Goal: Transaction & Acquisition: Purchase product/service

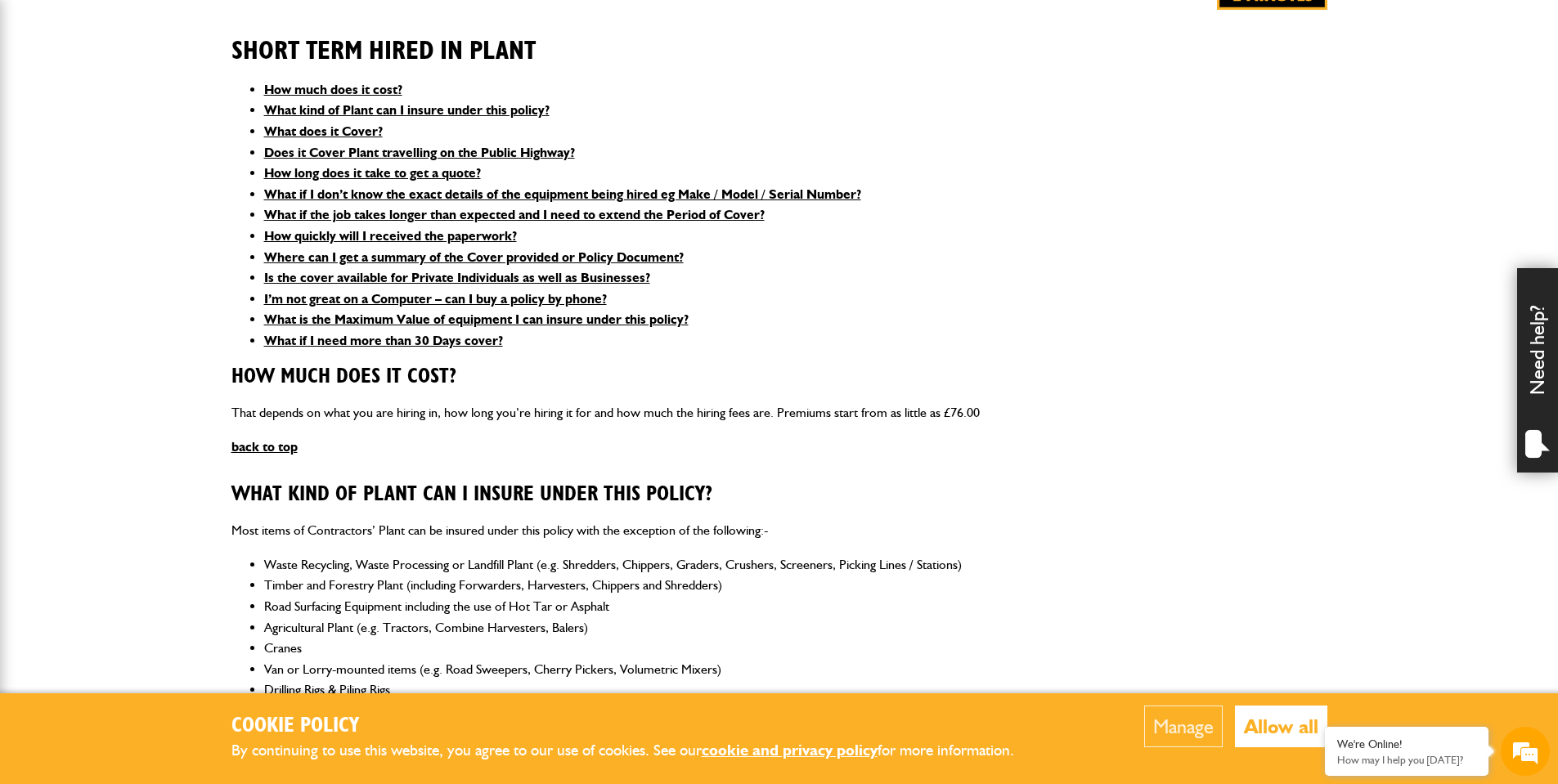
scroll to position [206, 0]
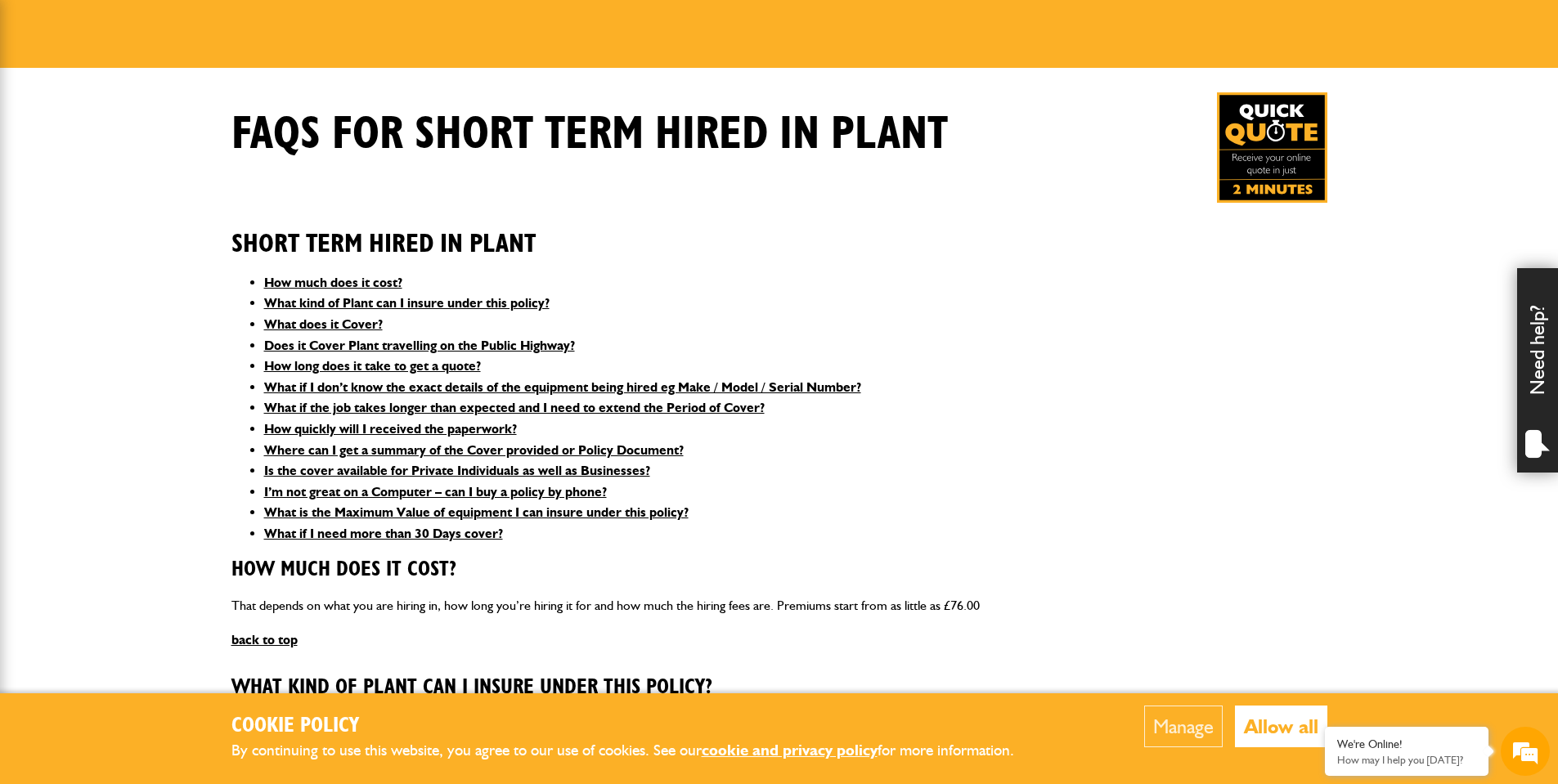
click at [1280, 733] on button "Allow all" at bounding box center [1281, 726] width 92 height 41
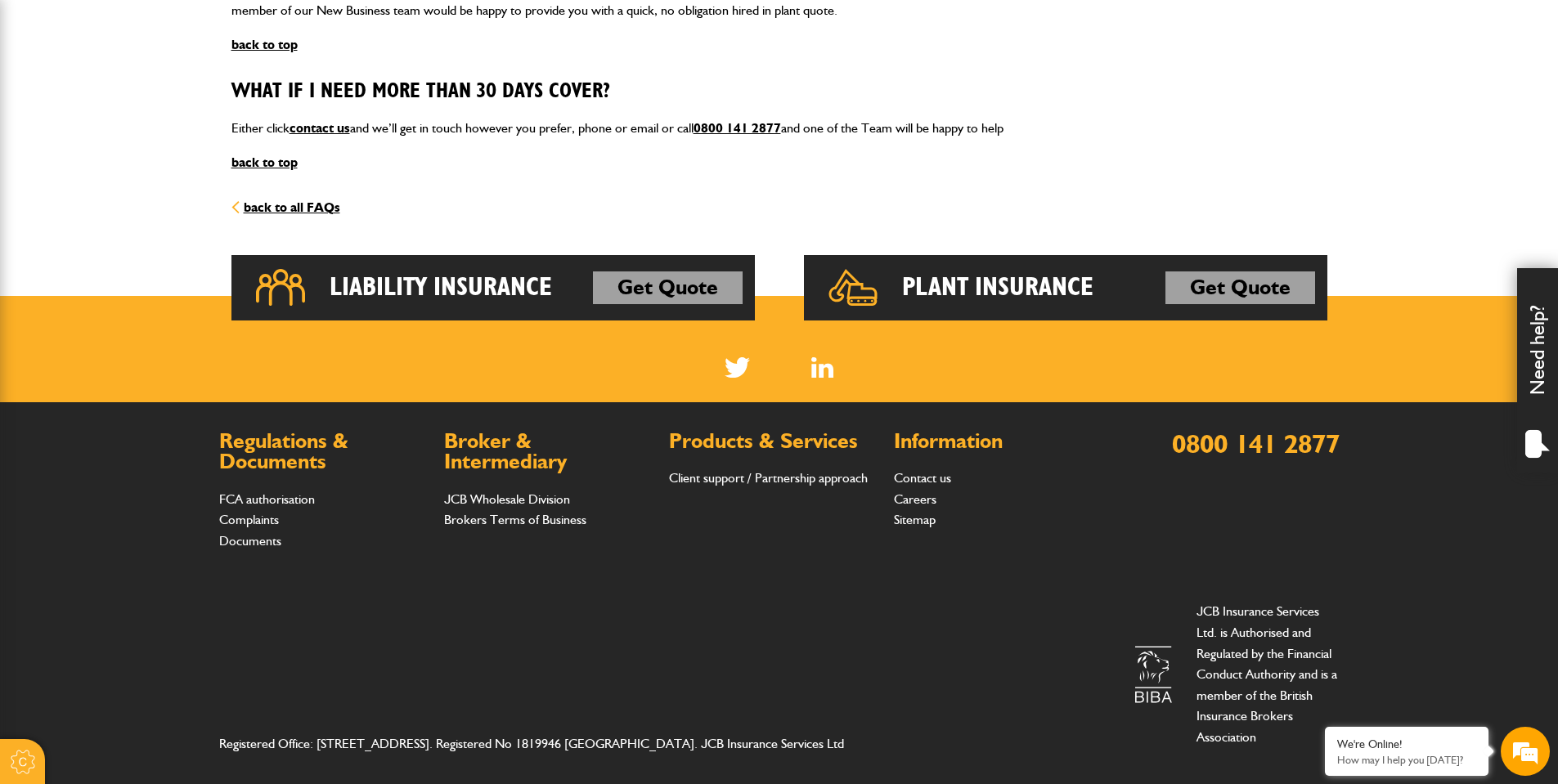
scroll to position [2373, 0]
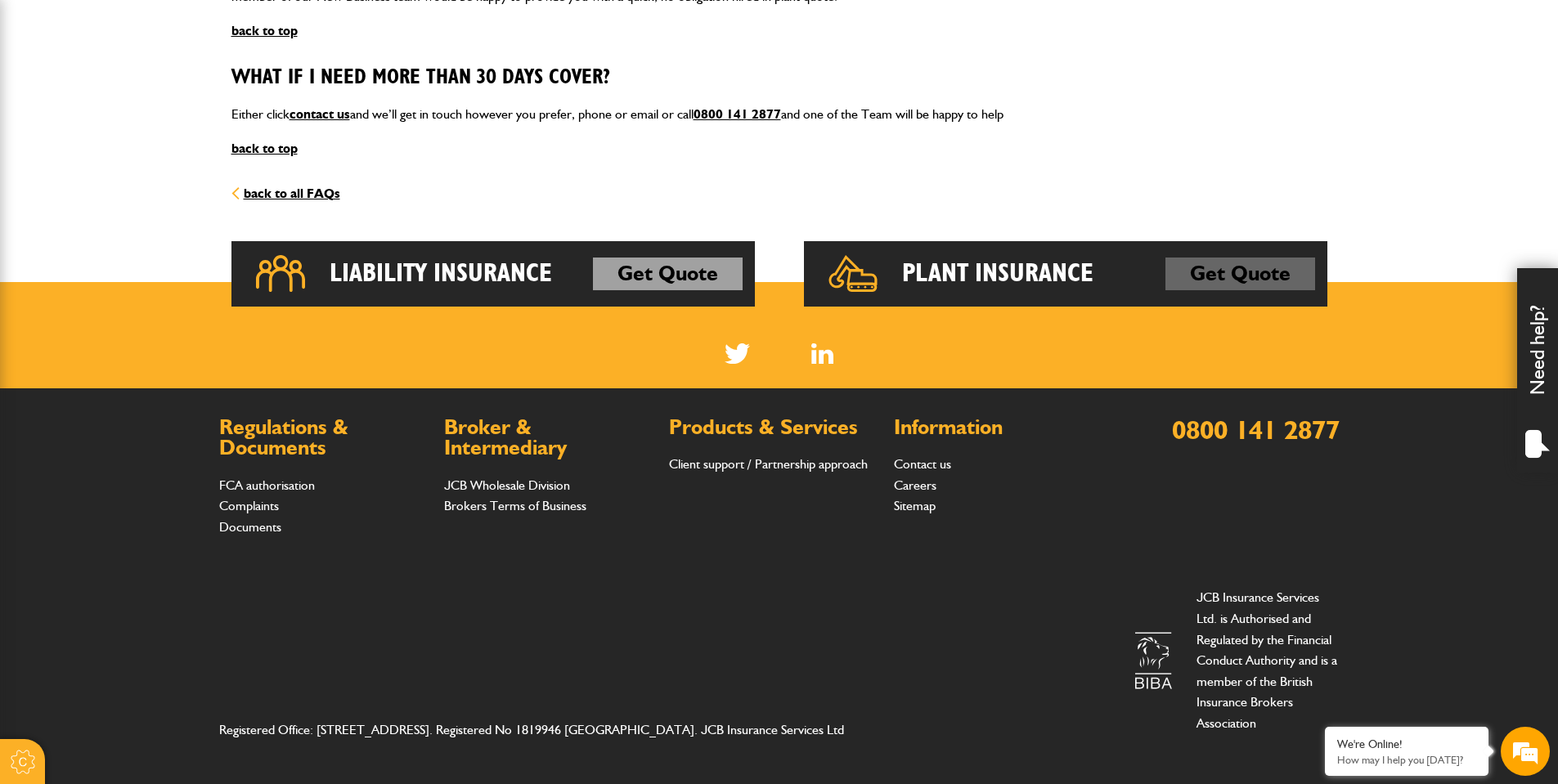
click at [1223, 265] on link "Get Quote" at bounding box center [1239, 274] width 150 height 32
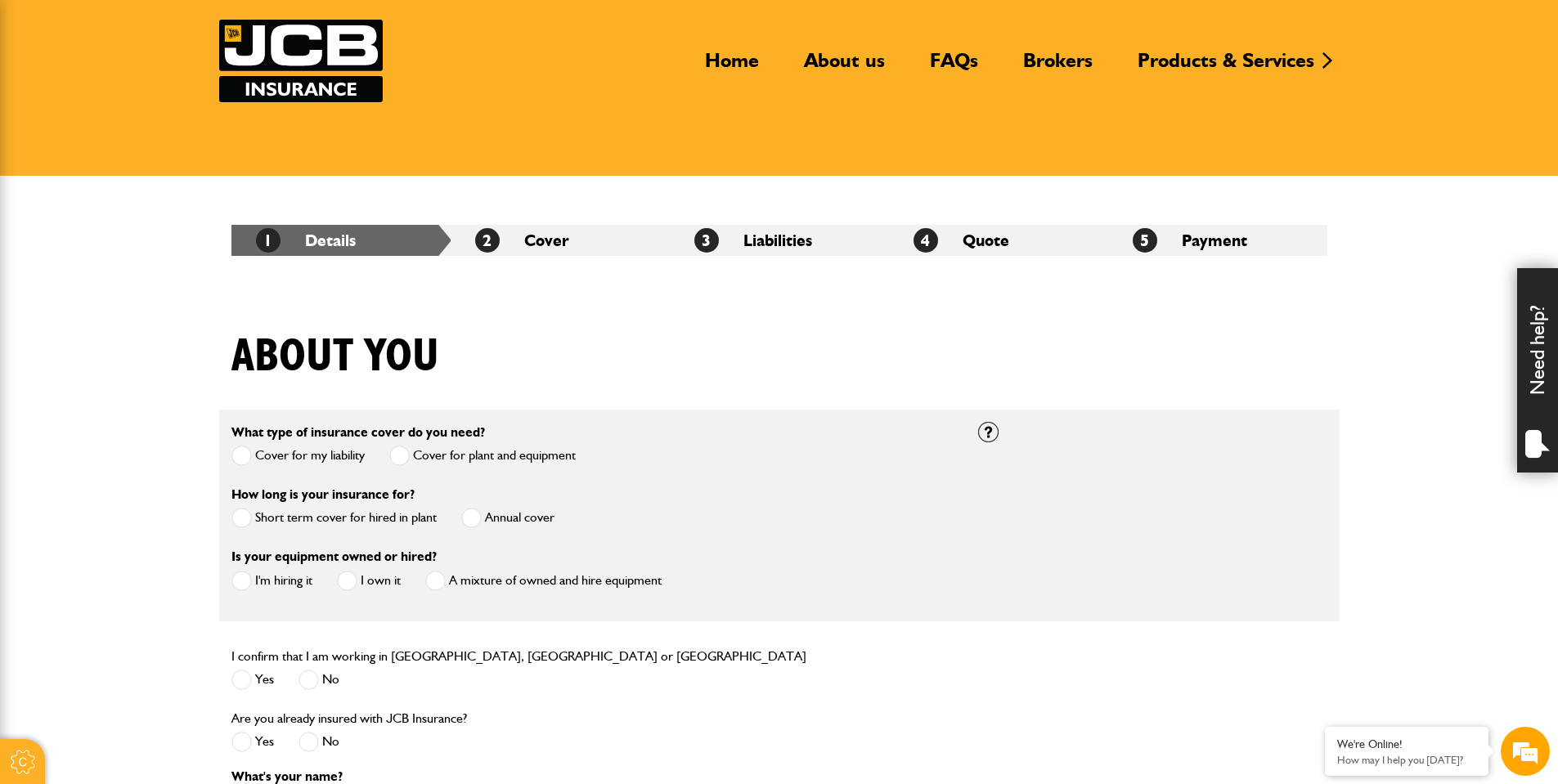
scroll to position [300, 0]
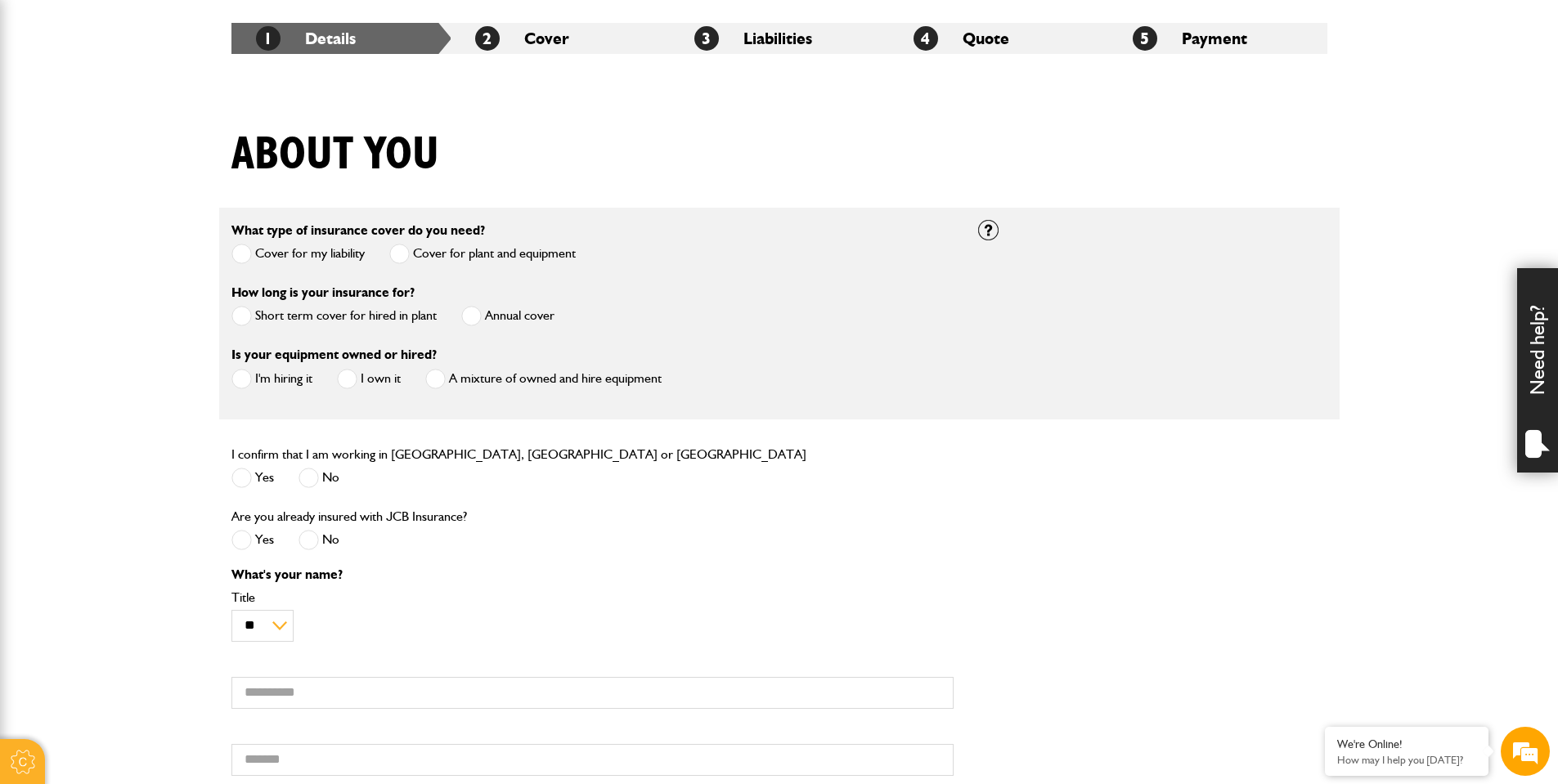
click at [545, 310] on label "Annual cover" at bounding box center [508, 316] width 93 height 21
click at [247, 370] on span at bounding box center [241, 379] width 21 height 21
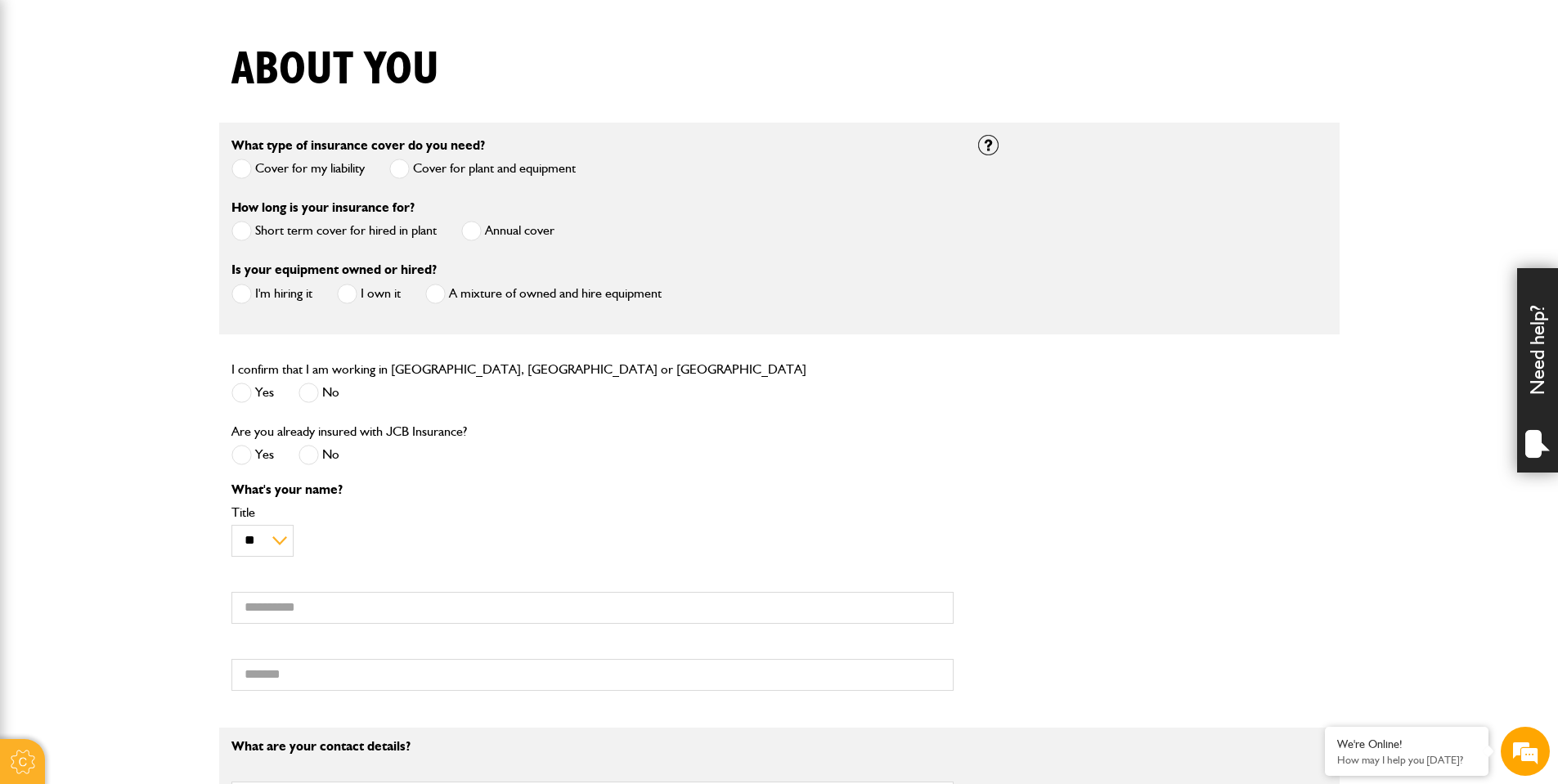
scroll to position [243, 0]
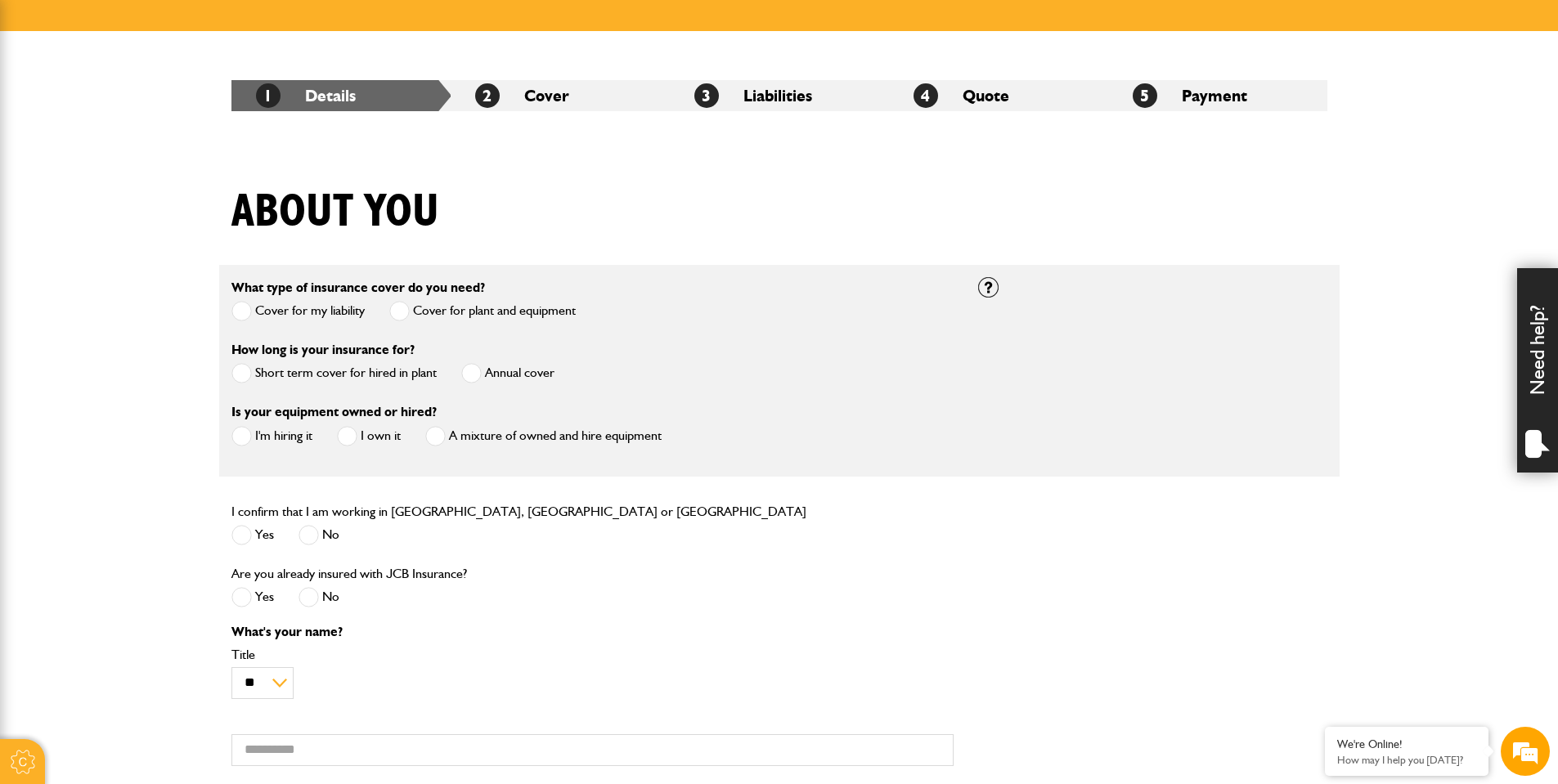
click at [310, 375] on label "Short term cover for hired in plant" at bounding box center [334, 373] width 206 height 21
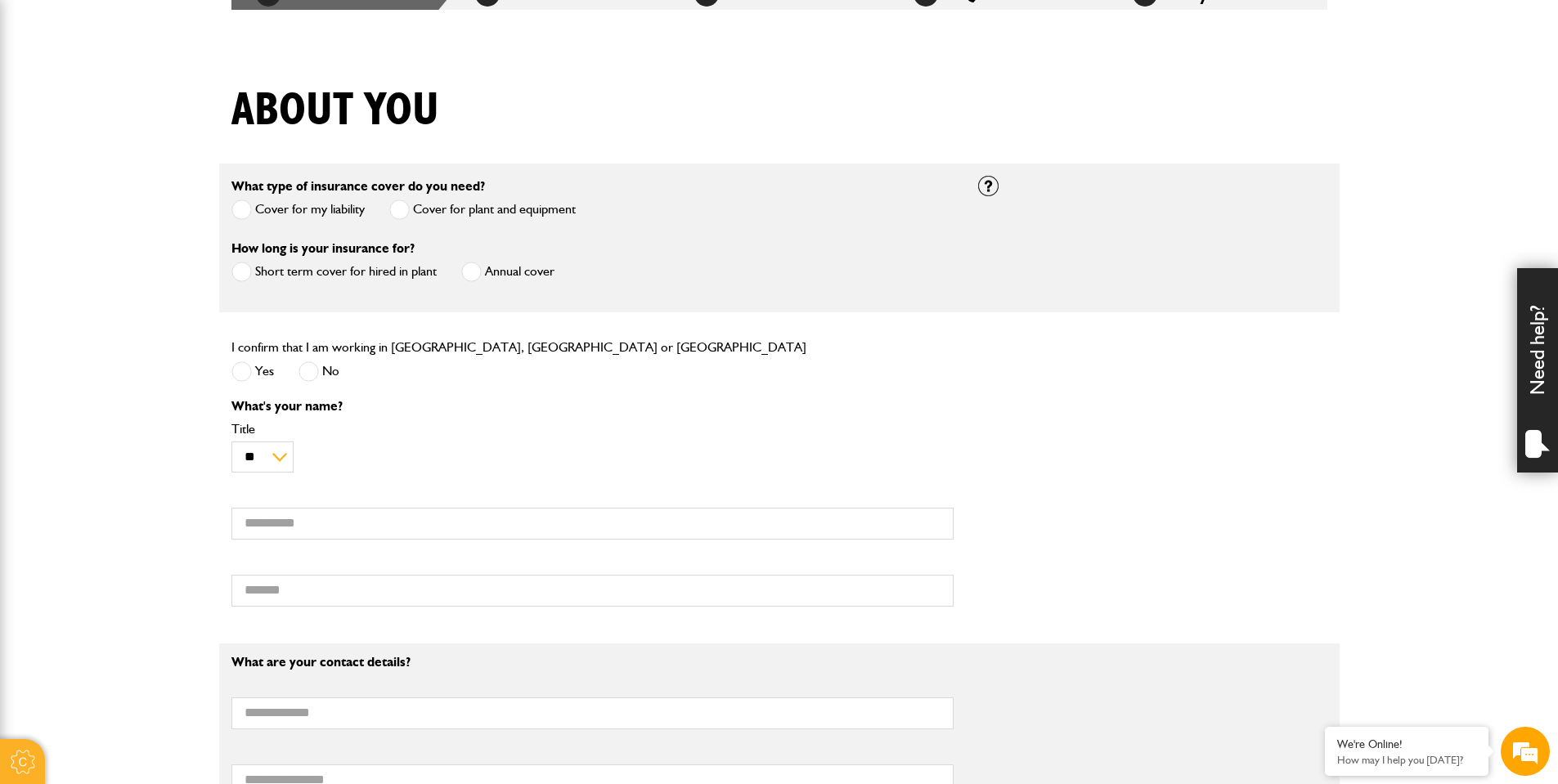
scroll to position [283, 0]
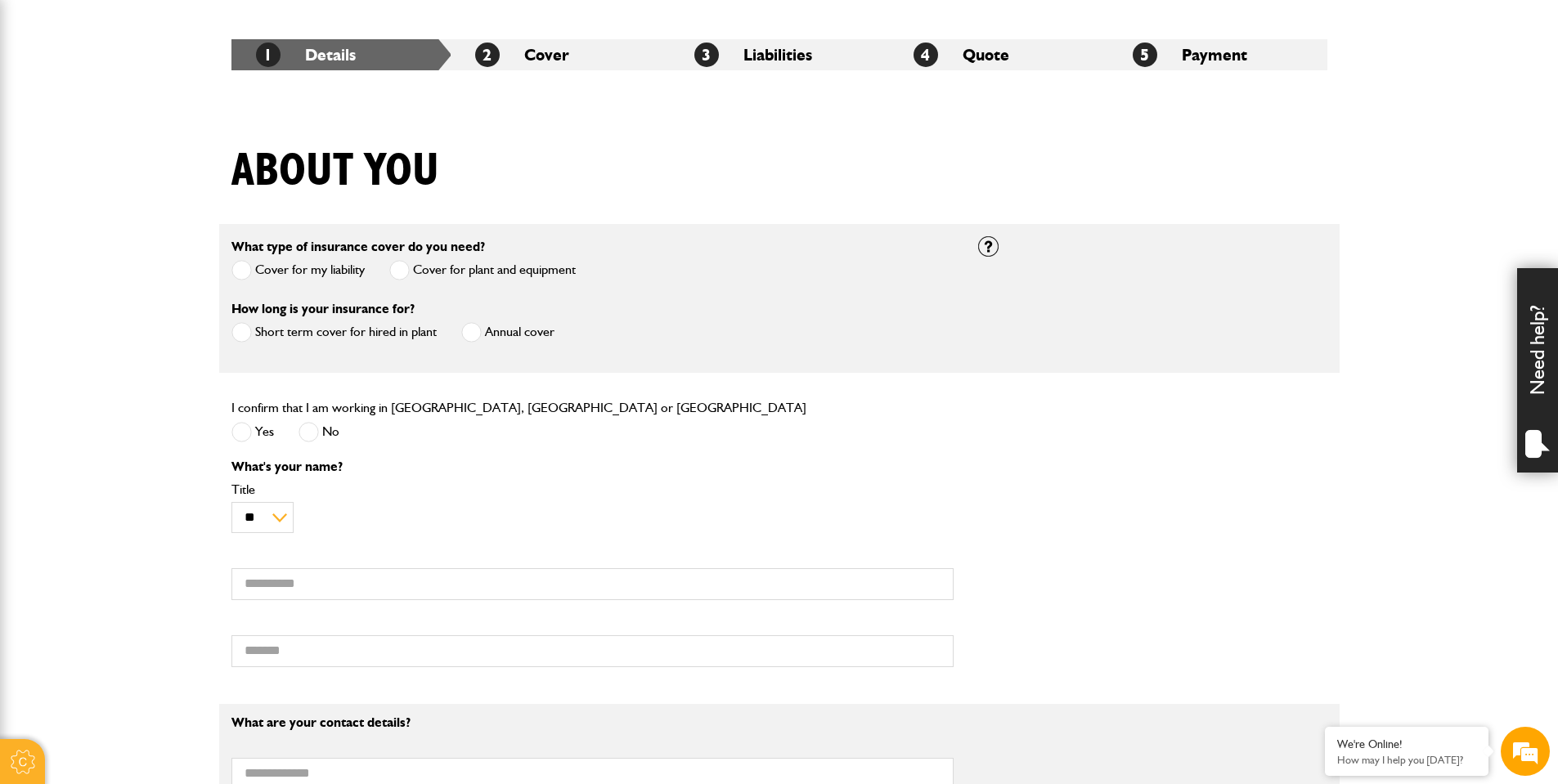
click at [509, 330] on label "Annual cover" at bounding box center [508, 332] width 93 height 21
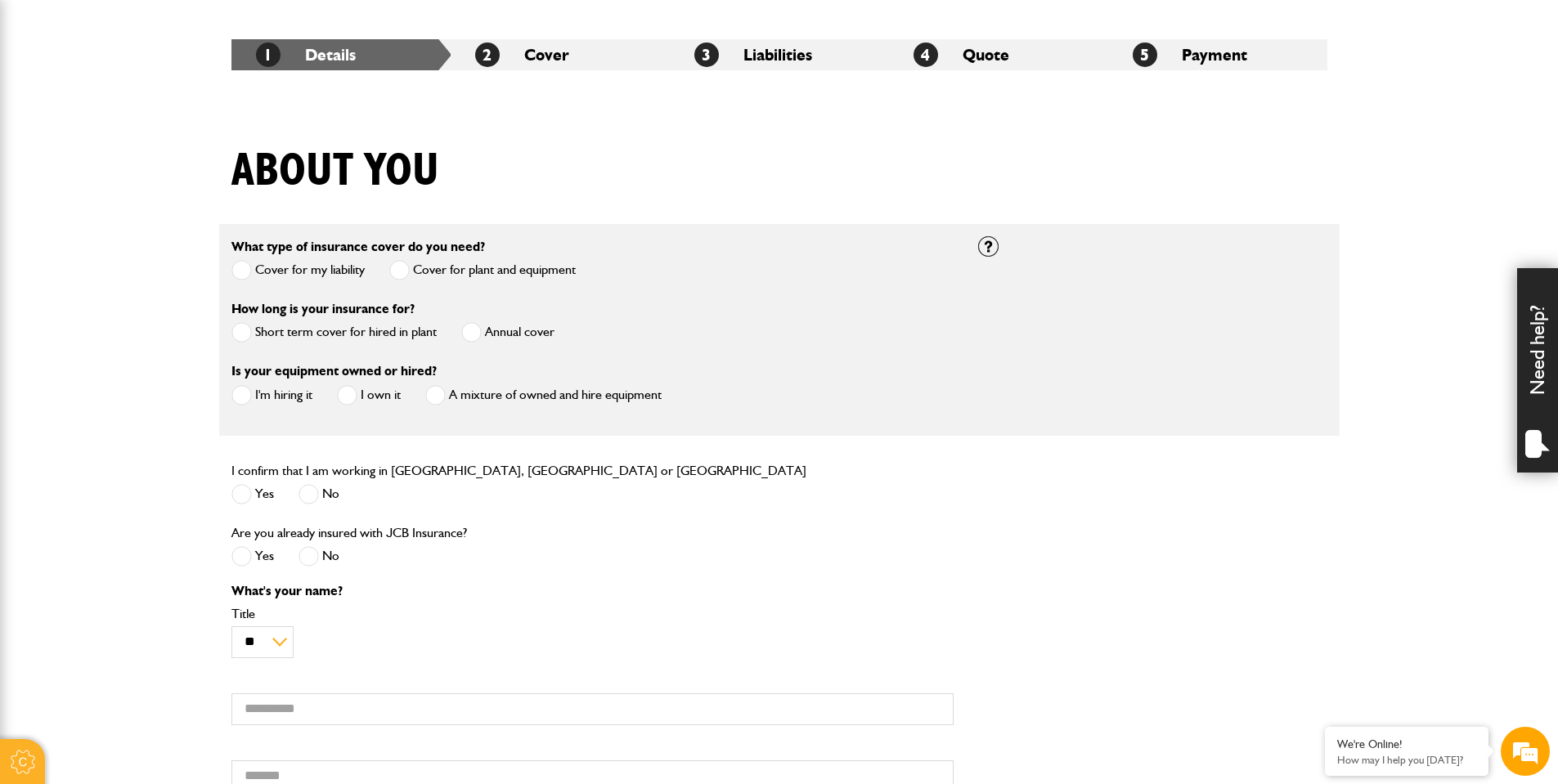
click at [307, 334] on label "Short term cover for hired in plant" at bounding box center [334, 332] width 206 height 21
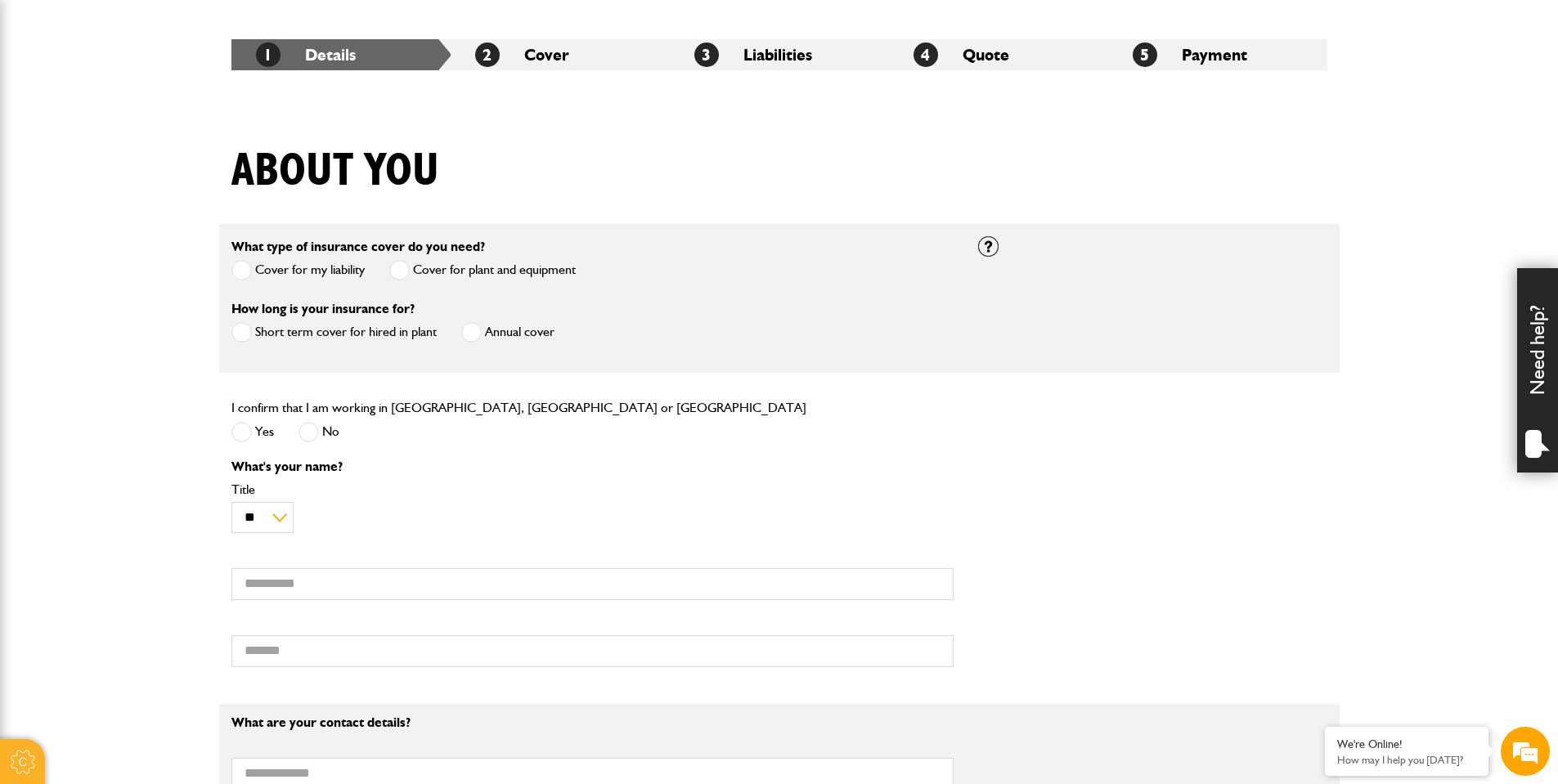
click at [329, 431] on label "No" at bounding box center [319, 431] width 41 height 21
click at [248, 435] on span at bounding box center [241, 431] width 21 height 21
click at [290, 594] on input "First name" at bounding box center [592, 584] width 722 height 32
type input "*****"
type input "******"
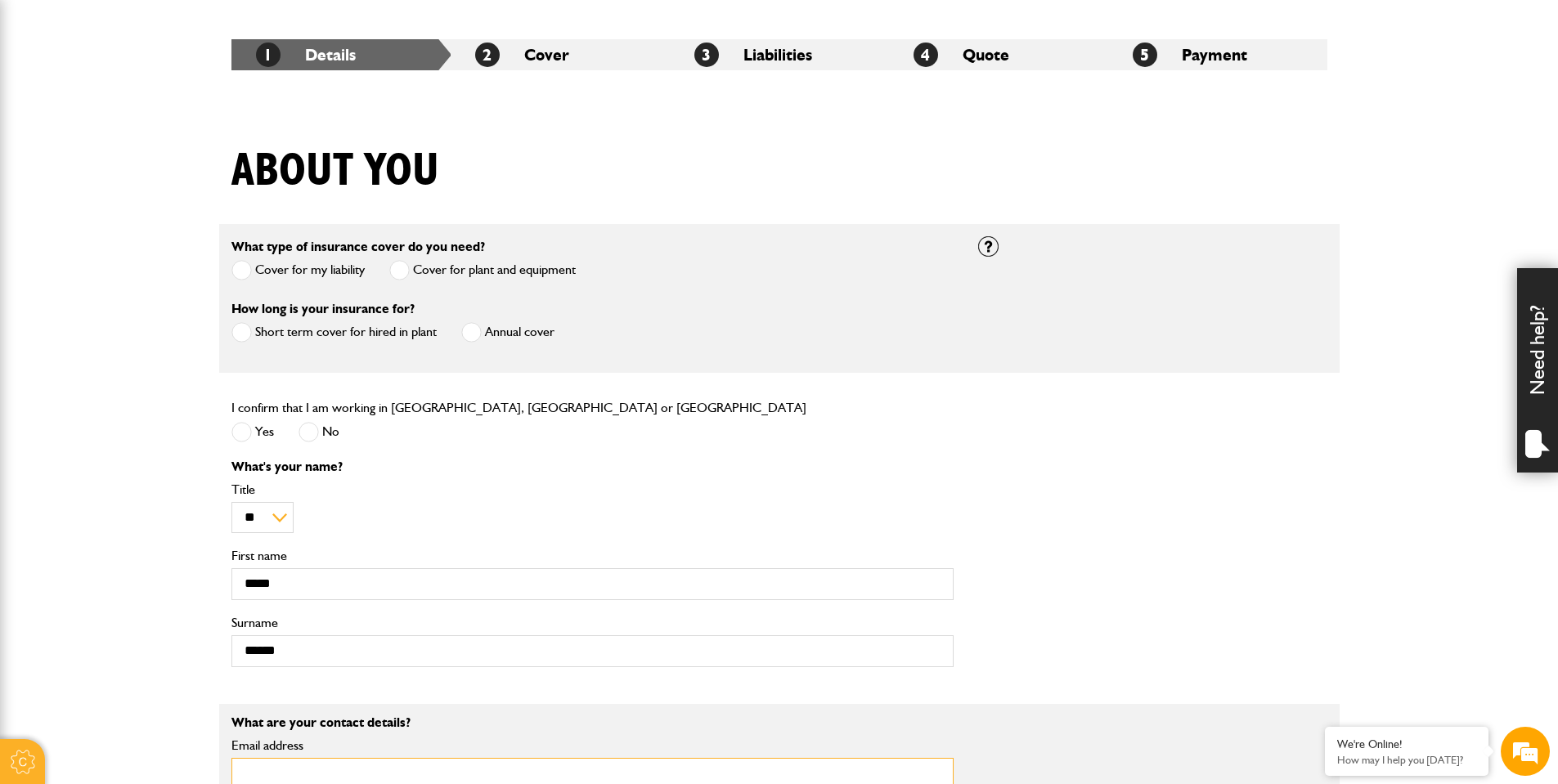
type input "**********"
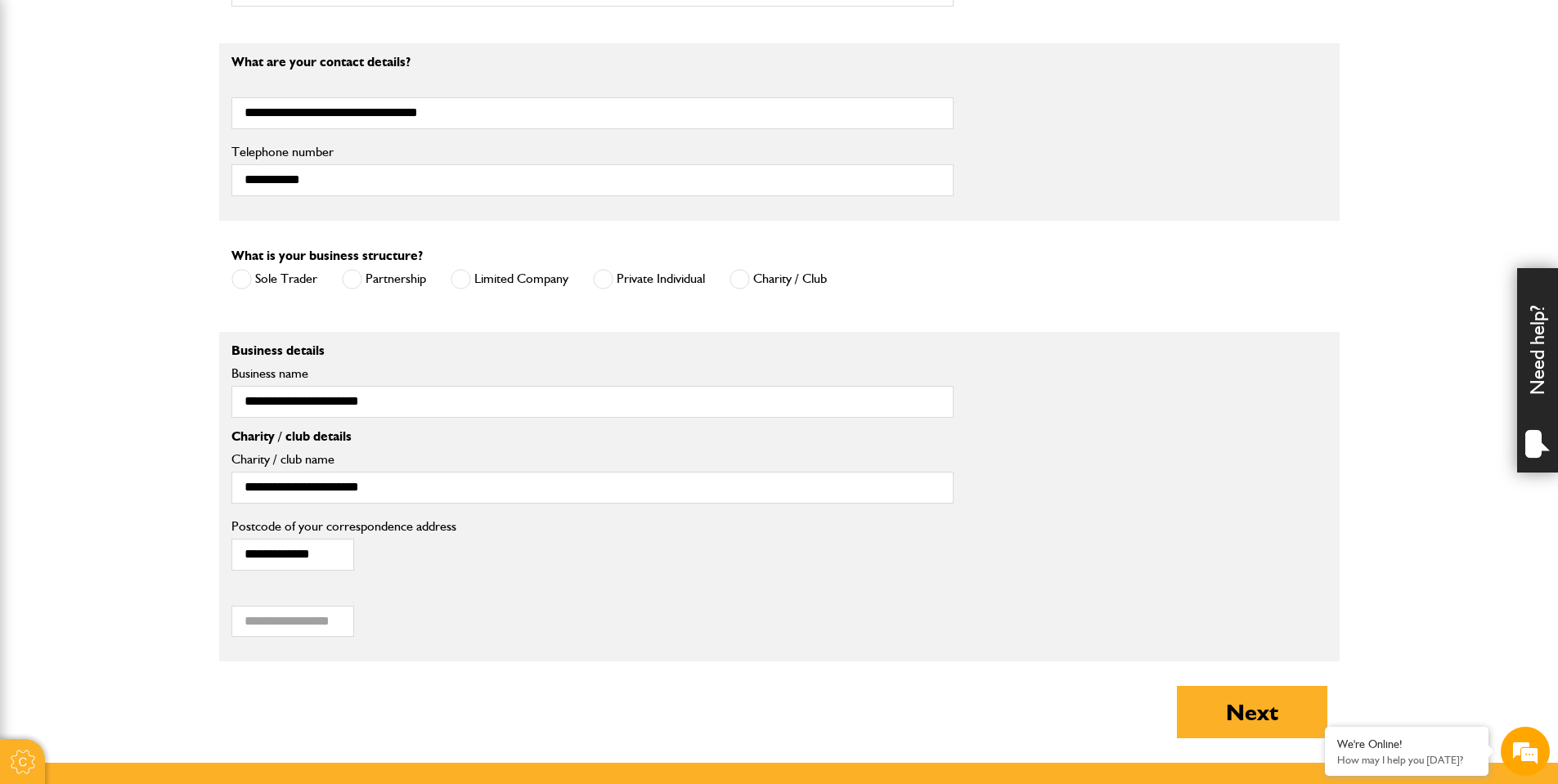
scroll to position [946, 0]
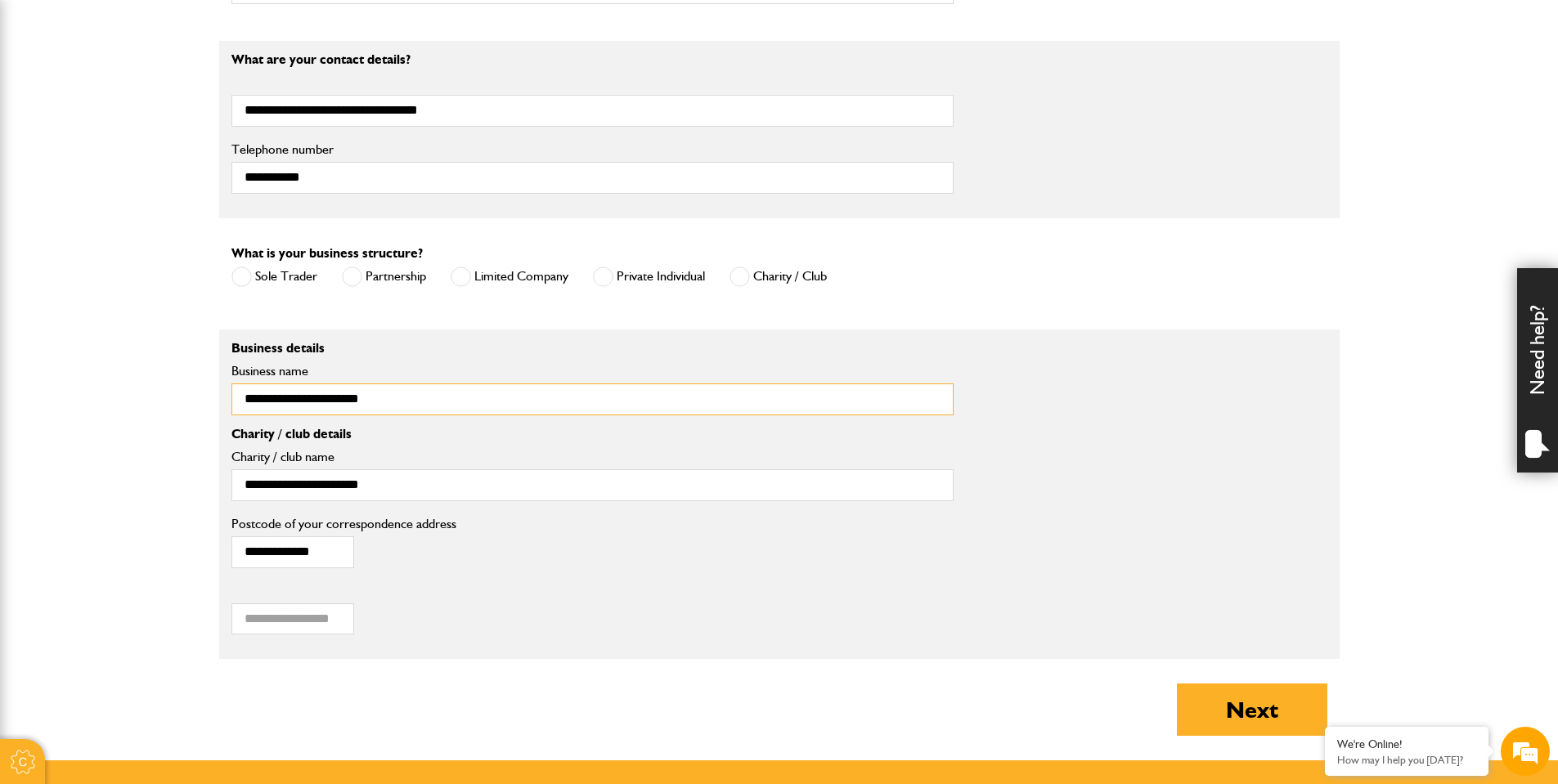
drag, startPoint x: 429, startPoint y: 403, endPoint x: 175, endPoint y: 388, distance: 254.4
click at [175, 388] on body "Cookie Options You can control which cookies we use with the form below. Please…" at bounding box center [779, 140] width 1558 height 2173
type input "**********"
drag, startPoint x: 372, startPoint y: 484, endPoint x: 123, endPoint y: 451, distance: 251.2
click at [124, 452] on body "Cookie Options You can control which cookies we use with the form below. Please…" at bounding box center [779, 140] width 1558 height 2173
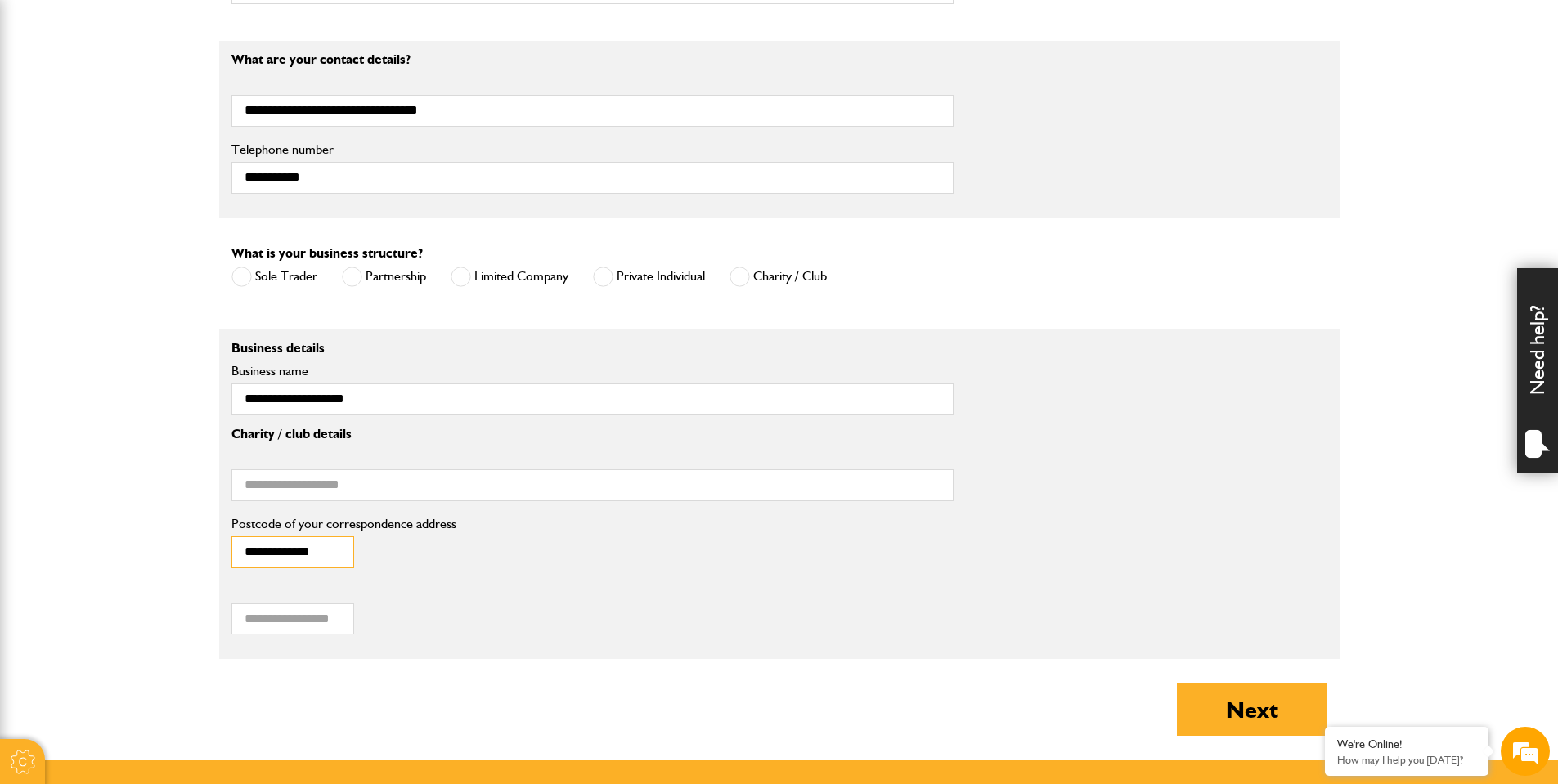
click at [313, 551] on input "**********" at bounding box center [293, 553] width 123 height 32
type input "********"
click at [538, 287] on label "Limited Company" at bounding box center [509, 276] width 118 height 21
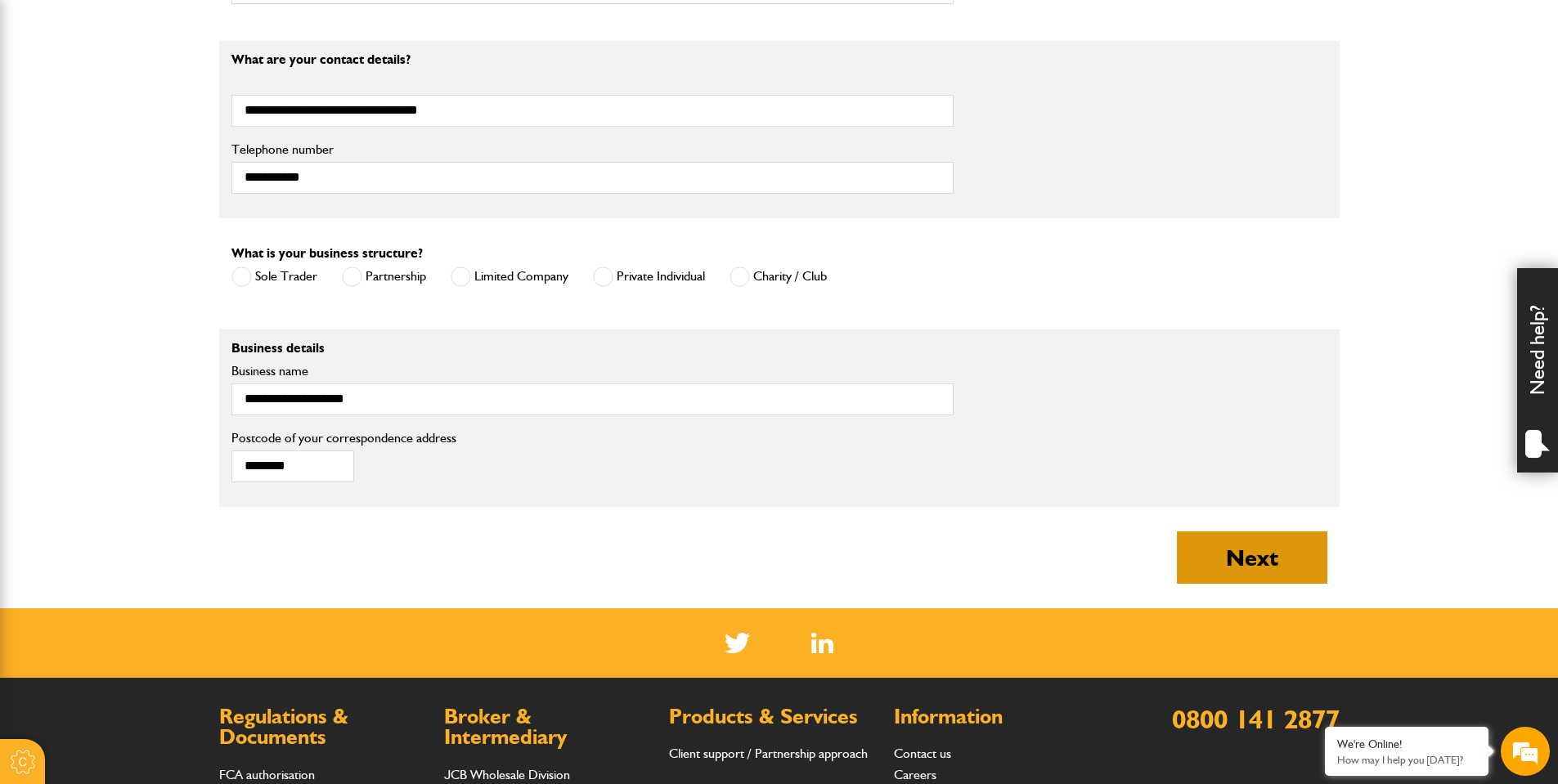
click at [1294, 550] on button "Next" at bounding box center [1252, 557] width 151 height 52
type input "**********"
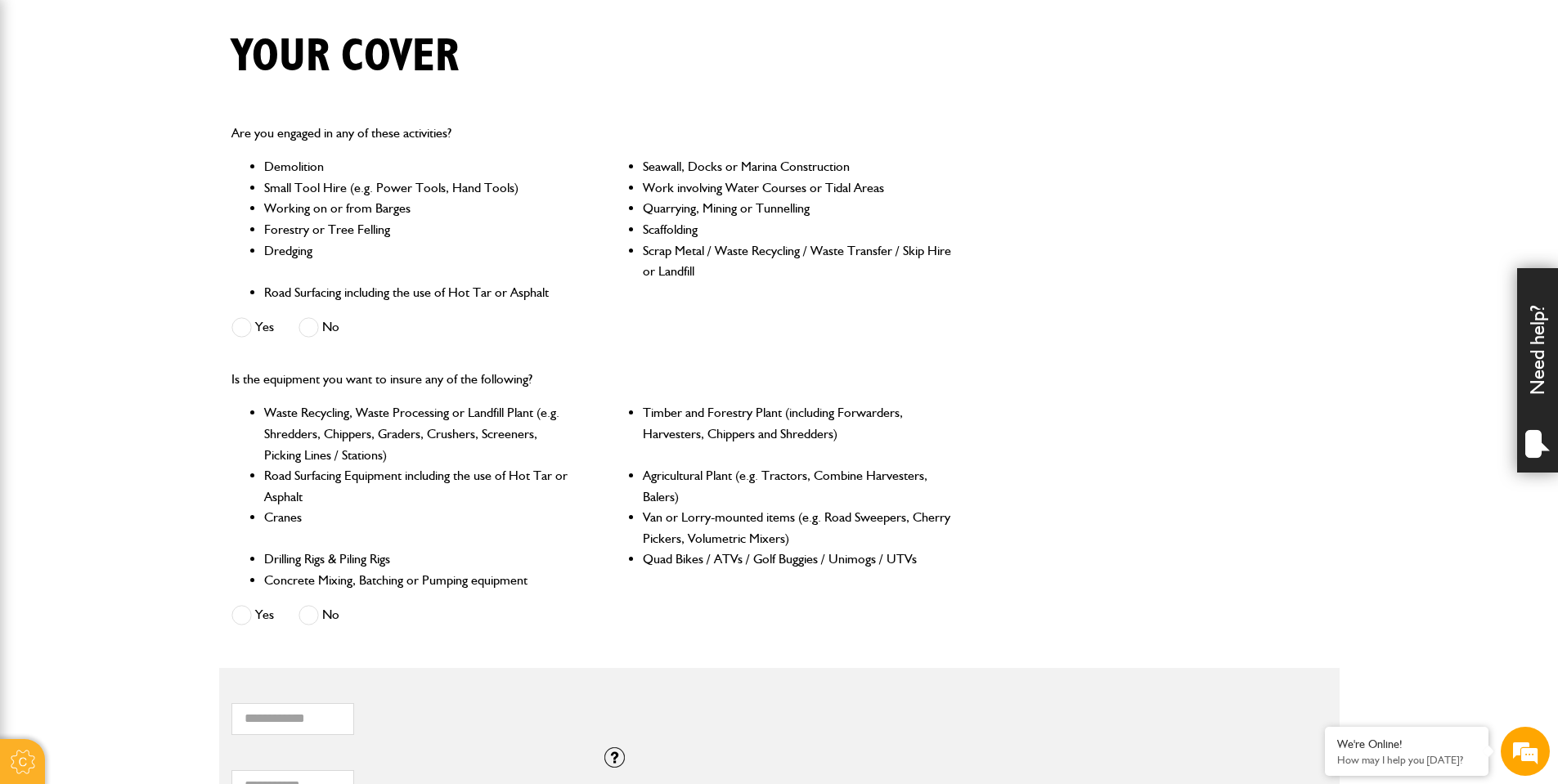
scroll to position [397, 0]
click at [311, 327] on span at bounding box center [309, 327] width 21 height 21
click at [299, 607] on span at bounding box center [309, 615] width 21 height 21
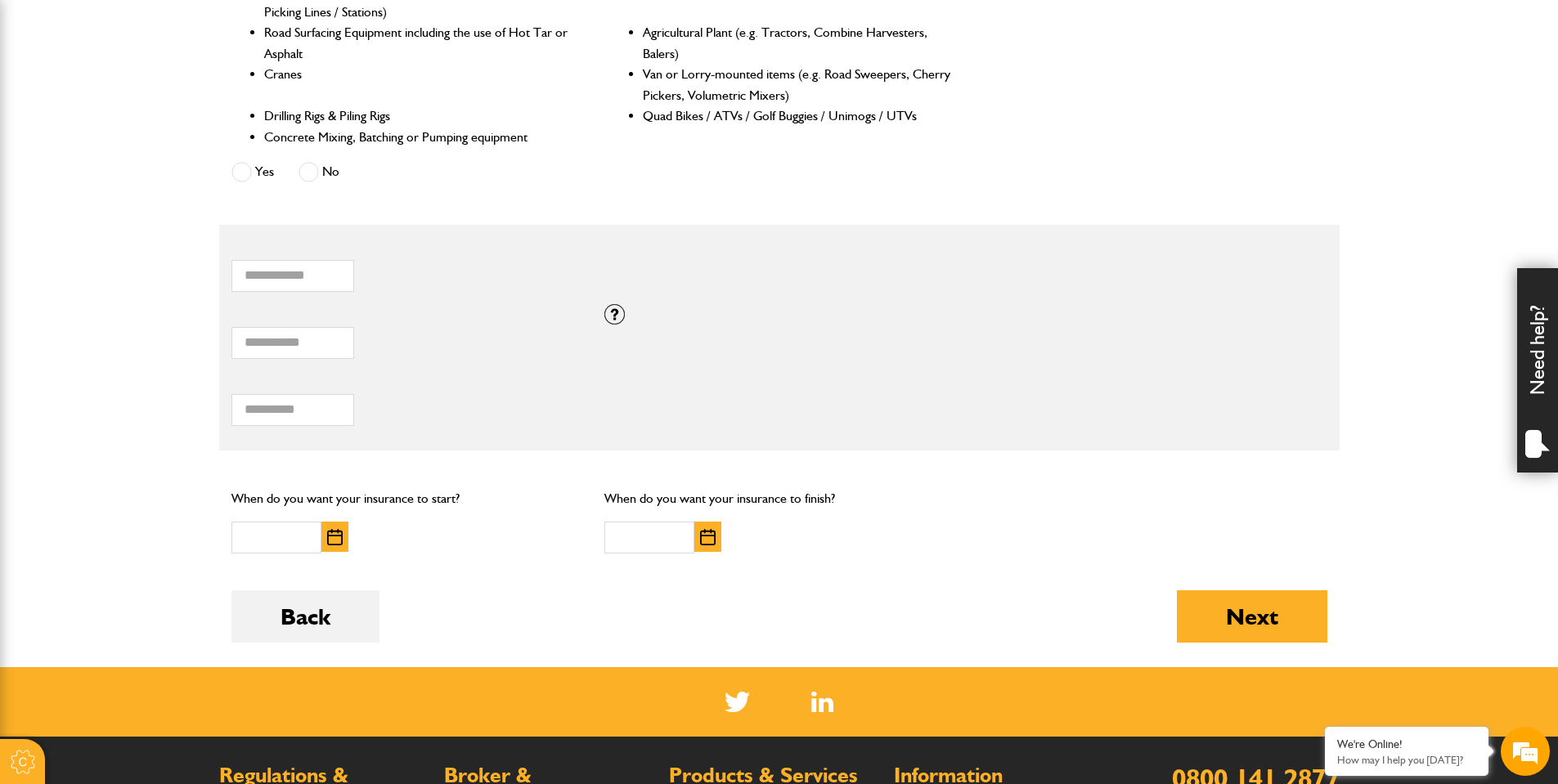
scroll to position [902, 0]
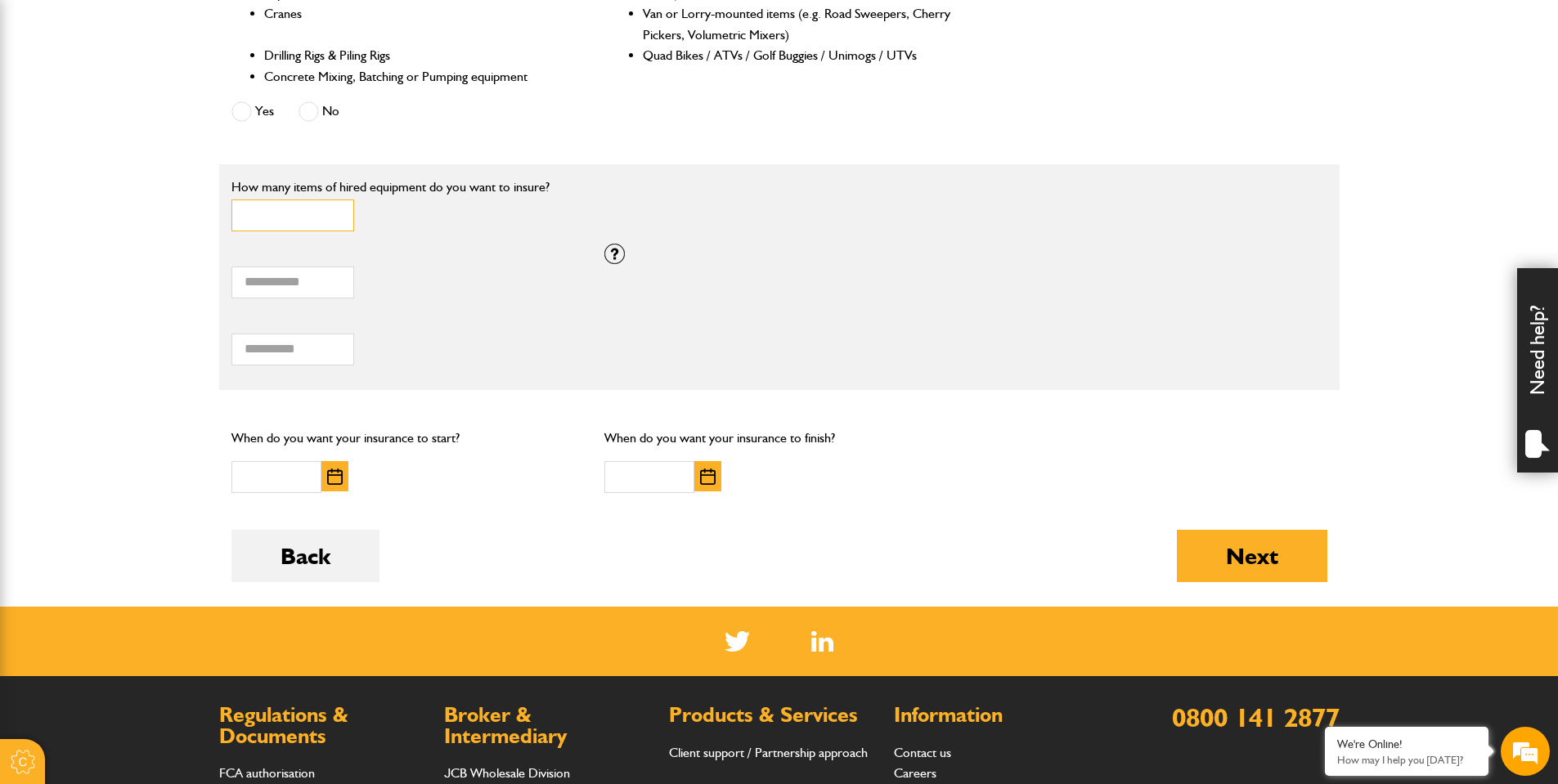
click at [332, 213] on input "*" at bounding box center [293, 215] width 123 height 32
type input "*"
click at [332, 213] on input "*" at bounding box center [293, 215] width 123 height 32
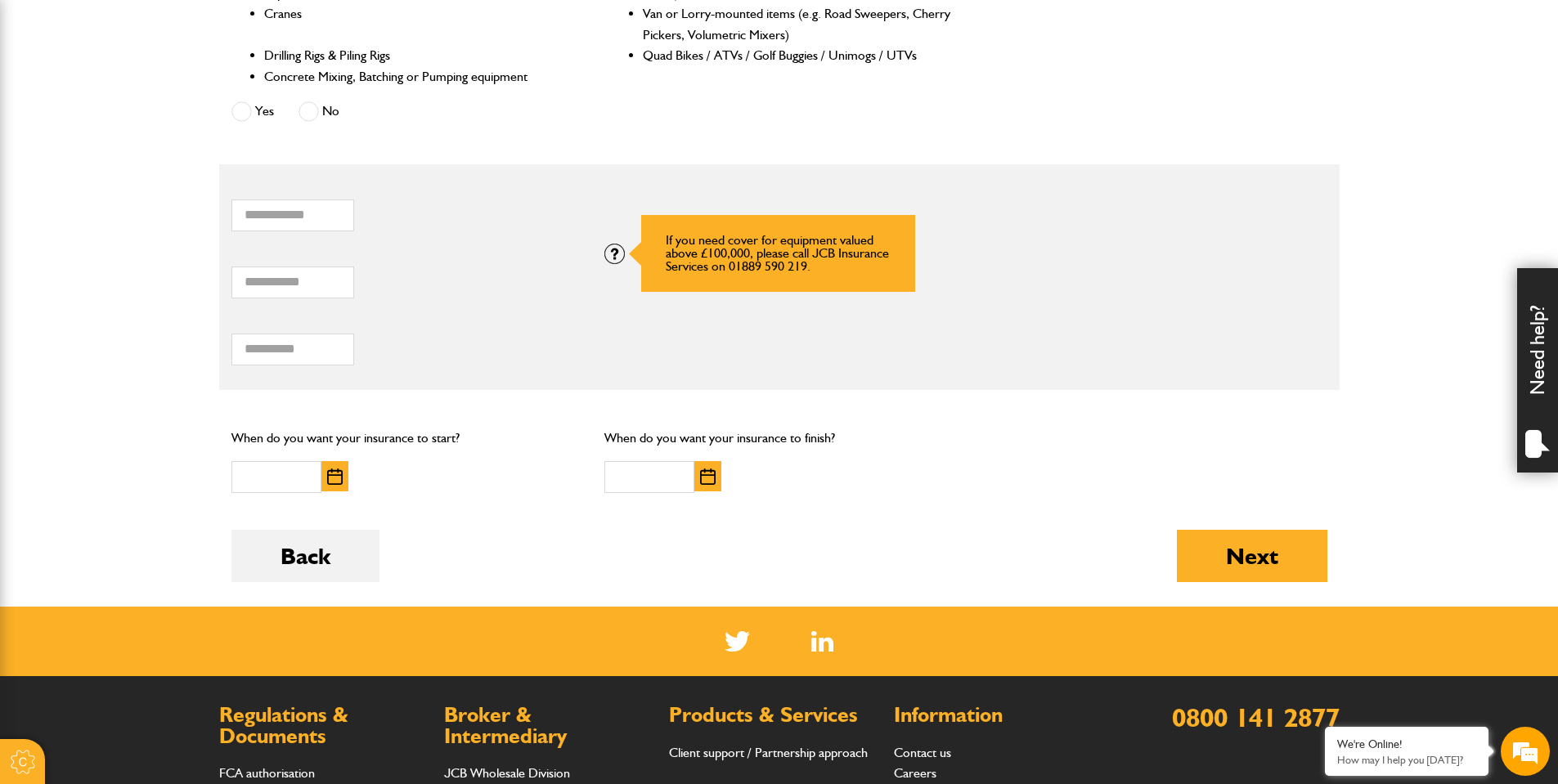
click at [614, 253] on div at bounding box center [614, 254] width 21 height 21
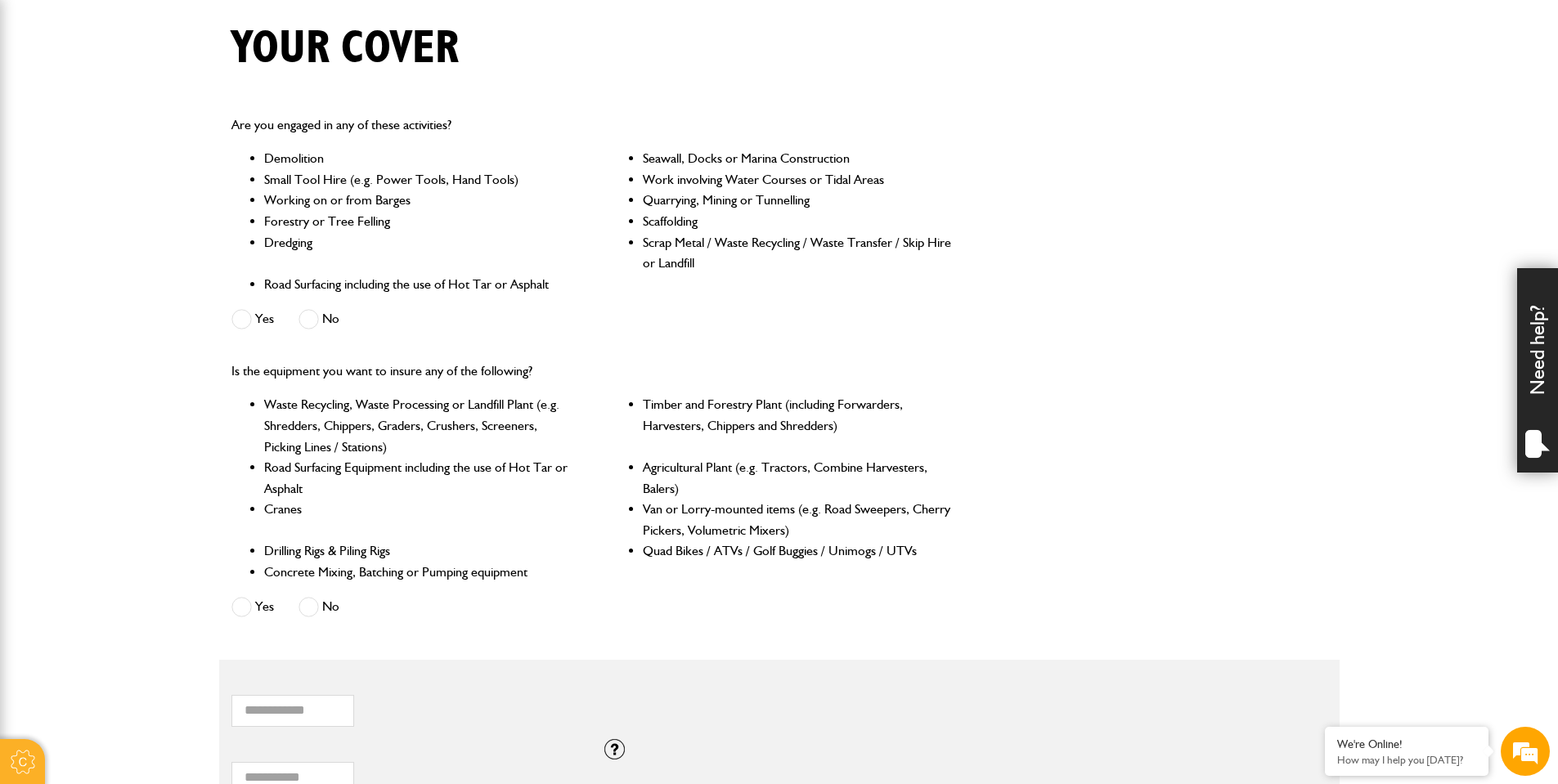
scroll to position [0, 0]
